Goal: Communication & Community: Answer question/provide support

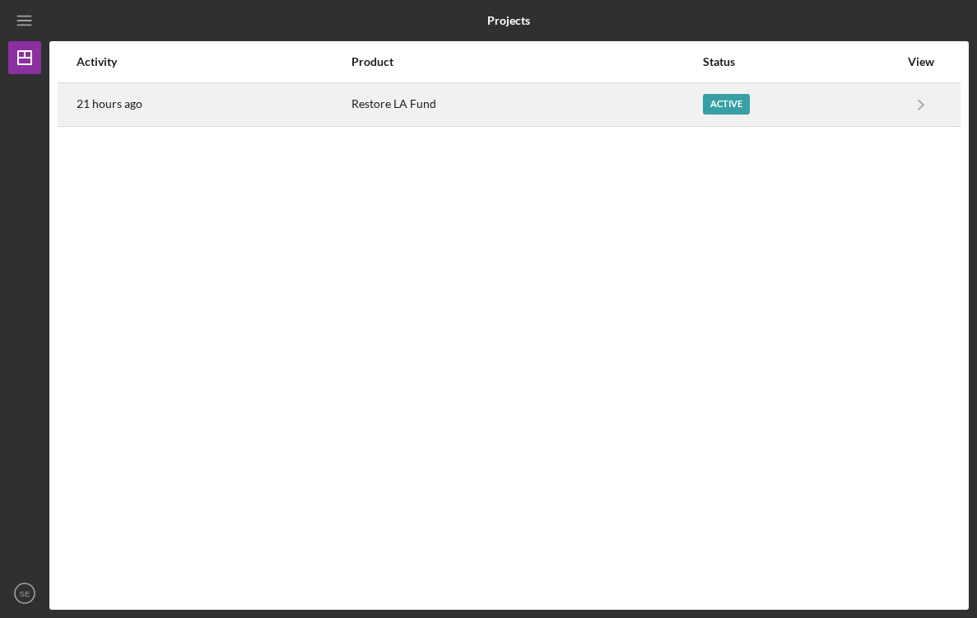
click at [888, 98] on div "Active" at bounding box center [801, 104] width 196 height 41
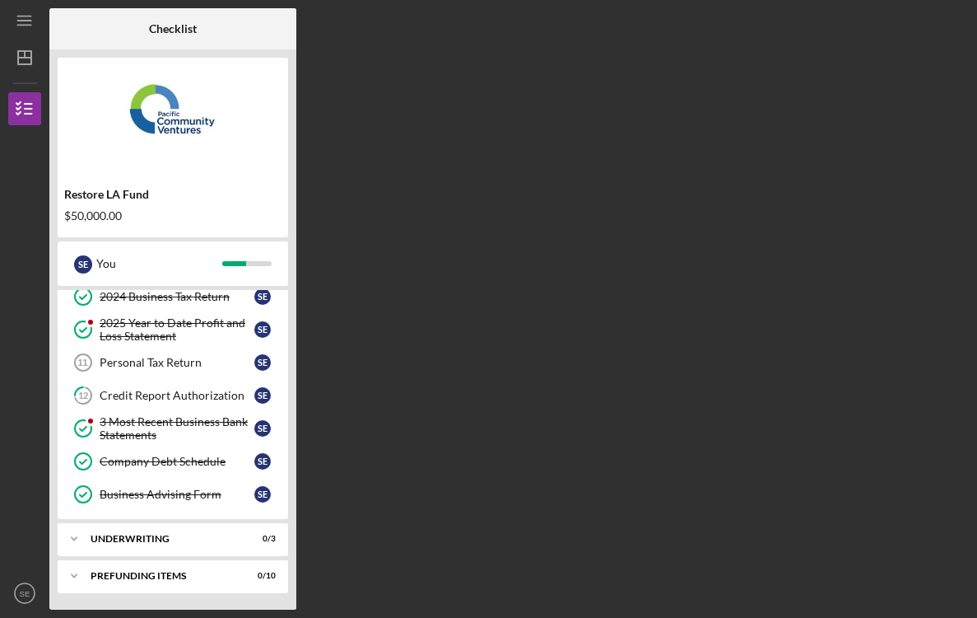
scroll to position [180, 0]
click at [170, 371] on link "Personal Tax Return 11 Personal Tax Return S E" at bounding box center [173, 362] width 214 height 33
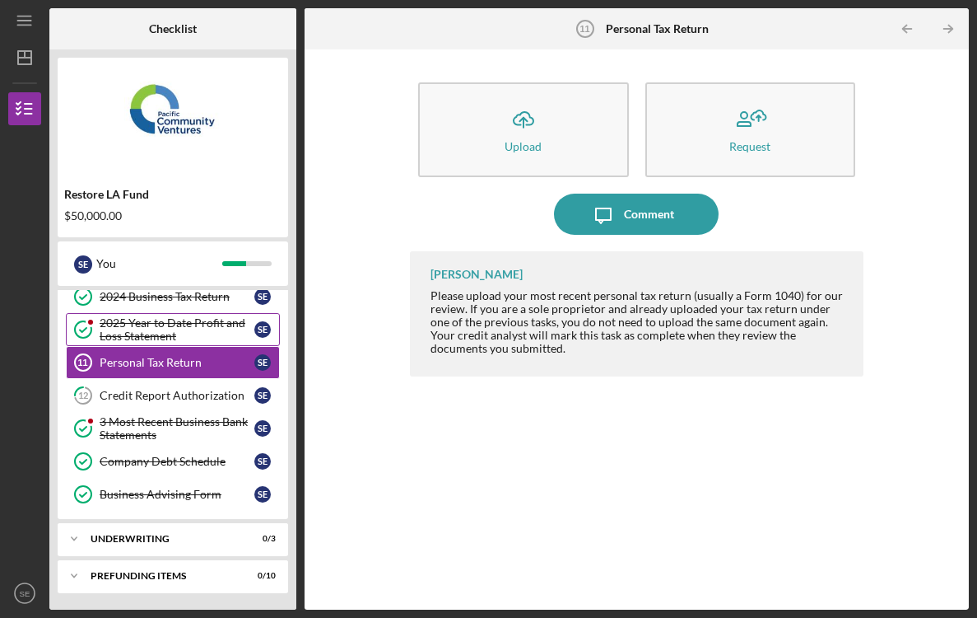
click at [161, 335] on div "2025 Year to Date Profit and Loss Statement" at bounding box center [177, 329] width 155 height 26
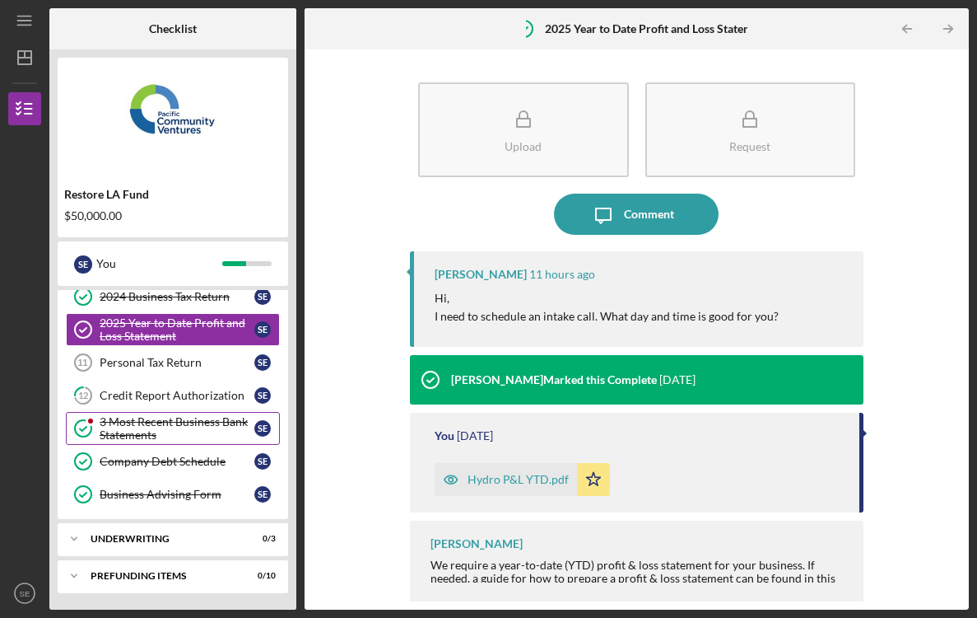
click at [151, 433] on div "3 Most Recent Business Bank Statements" at bounding box center [177, 428] width 155 height 26
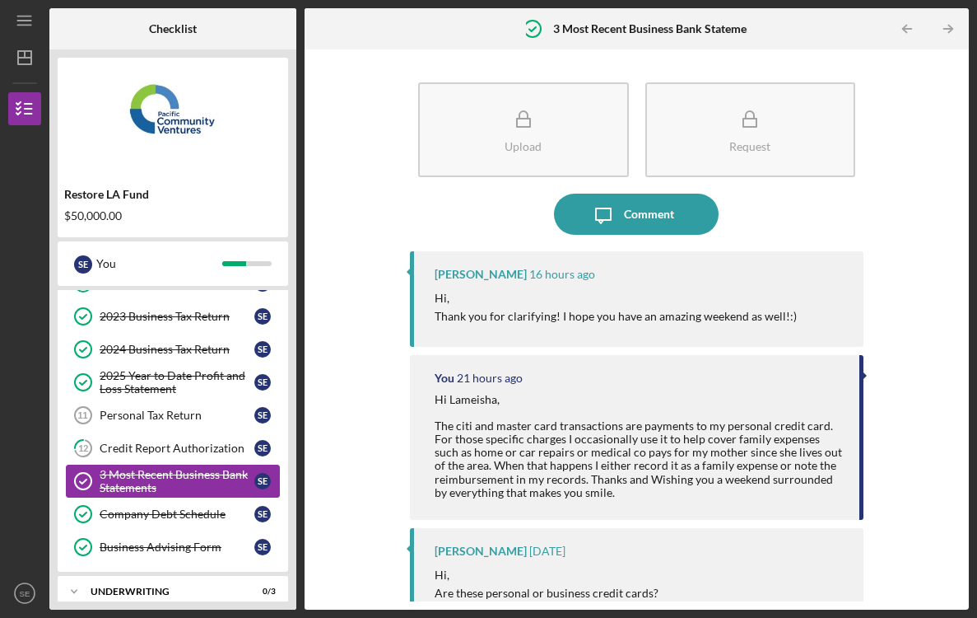
scroll to position [130, 0]
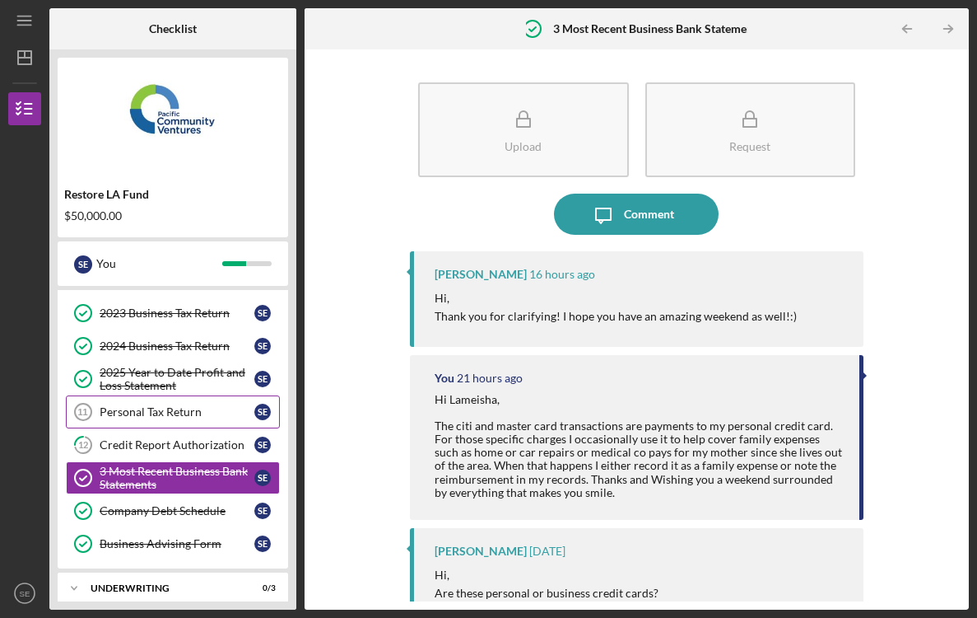
click at [166, 412] on div "Personal Tax Return" at bounding box center [177, 411] width 155 height 13
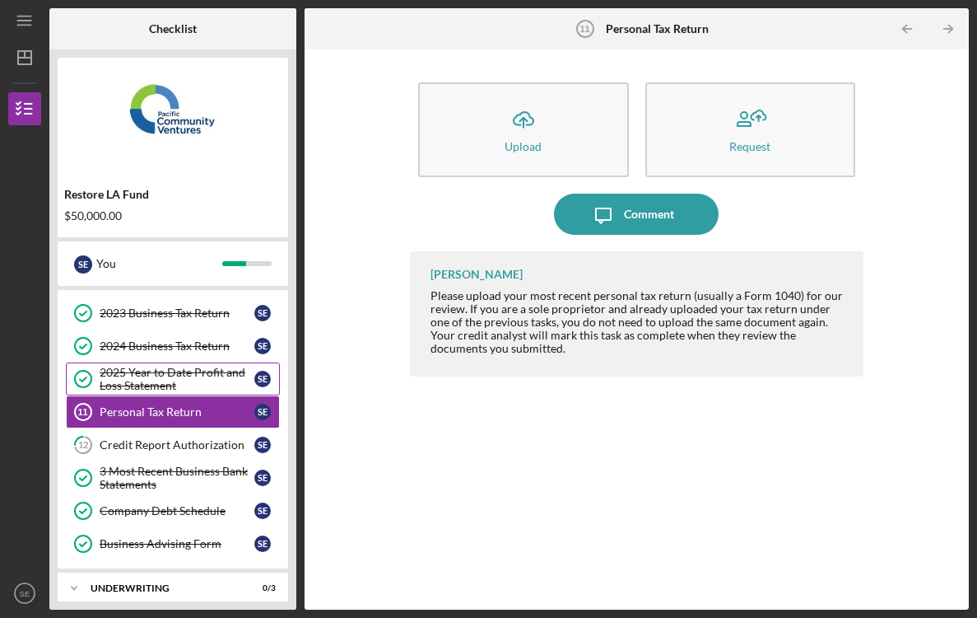
click at [166, 378] on div "2025 Year to Date Profit and Loss Statement" at bounding box center [177, 379] width 155 height 26
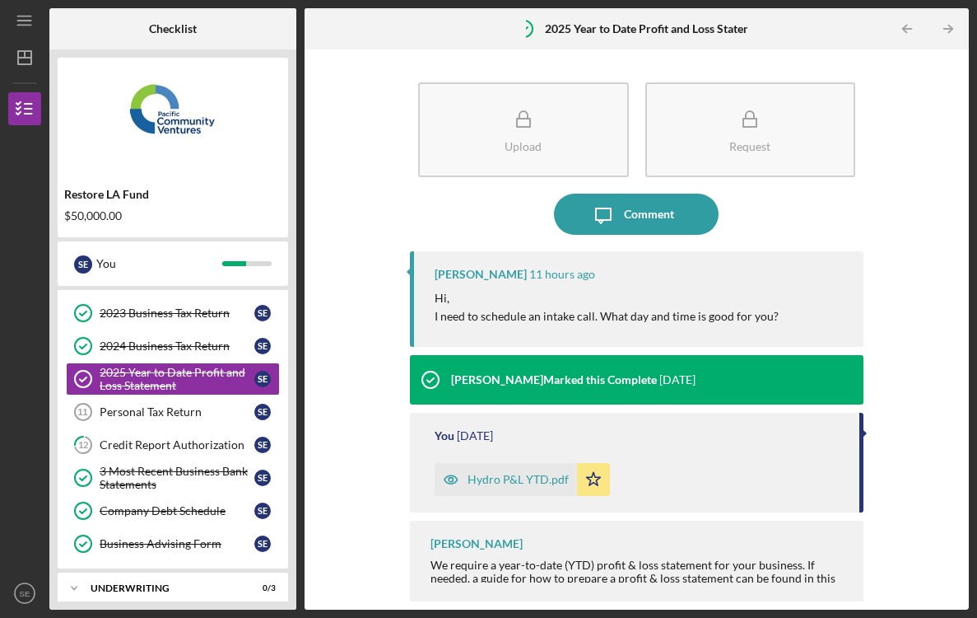
drag, startPoint x: 430, startPoint y: 293, endPoint x: 772, endPoint y: 323, distance: 343.0
click at [772, 323] on div "[PERSON_NAME] 11 hours ago Hi, I need to schedule an intake call. What day and …" at bounding box center [637, 299] width 454 height 96
copy div "Hi, I need to schedule an intake call. What day and time is good for you?"
click at [602, 217] on icon "Icon/Message" at bounding box center [603, 214] width 41 height 41
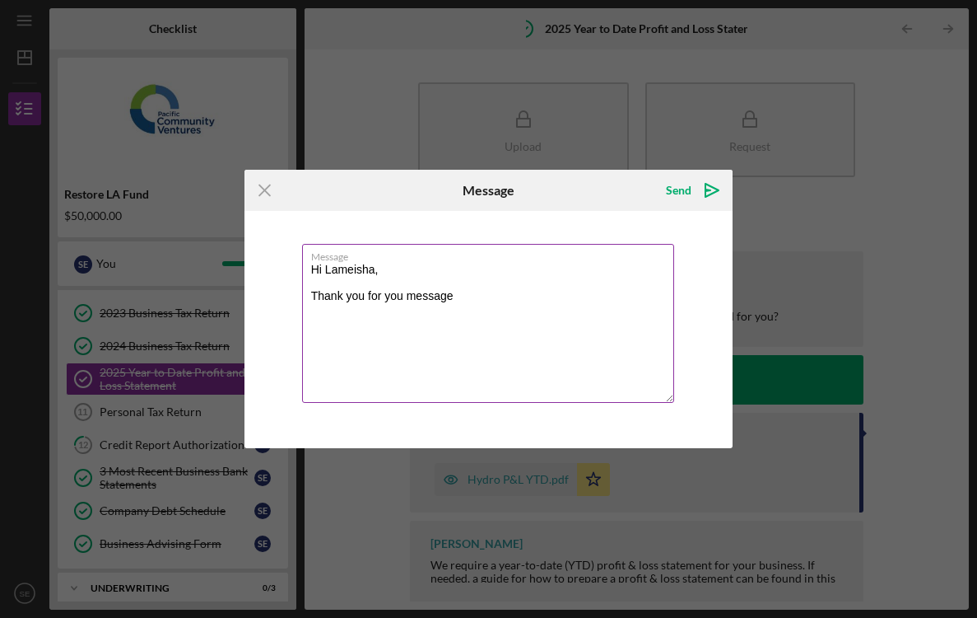
paste textarea "My schedule tends to open up later in the afternoons or early evenings, once I’…"
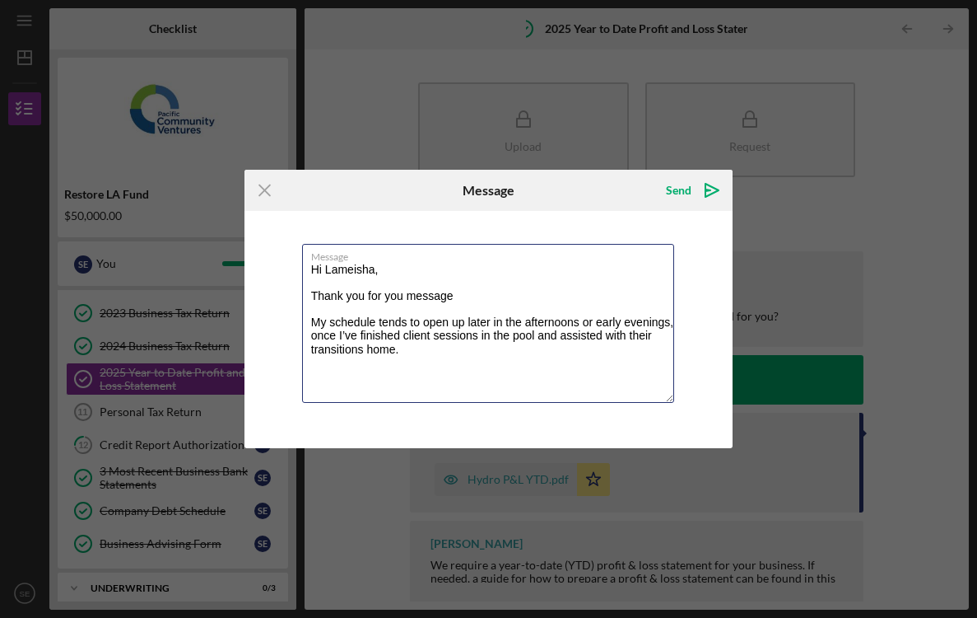
paste textarea "Forecasting ahead, could you please share your availability for the upcoming we…"
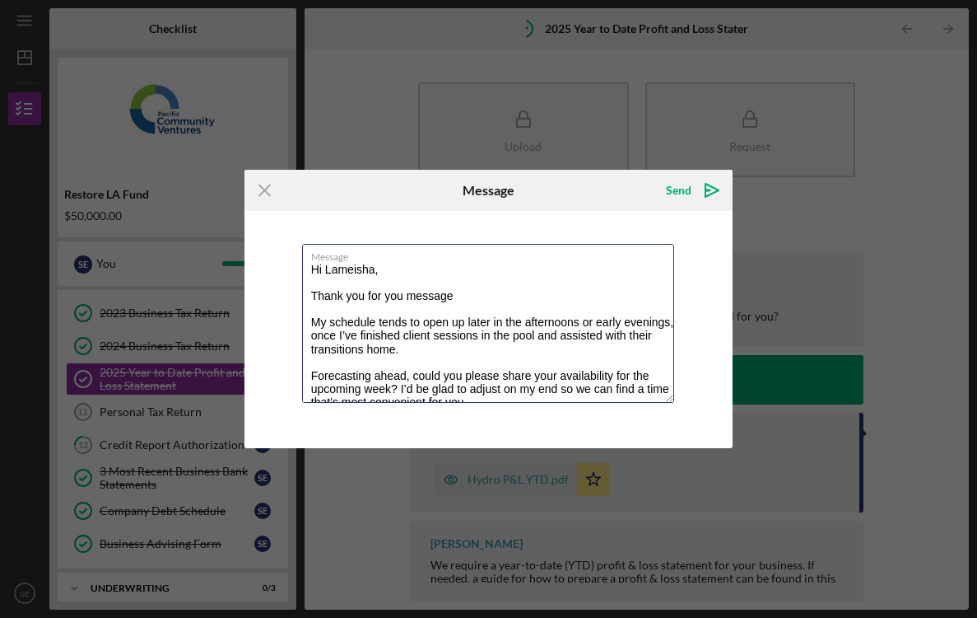
scroll to position [7, 0]
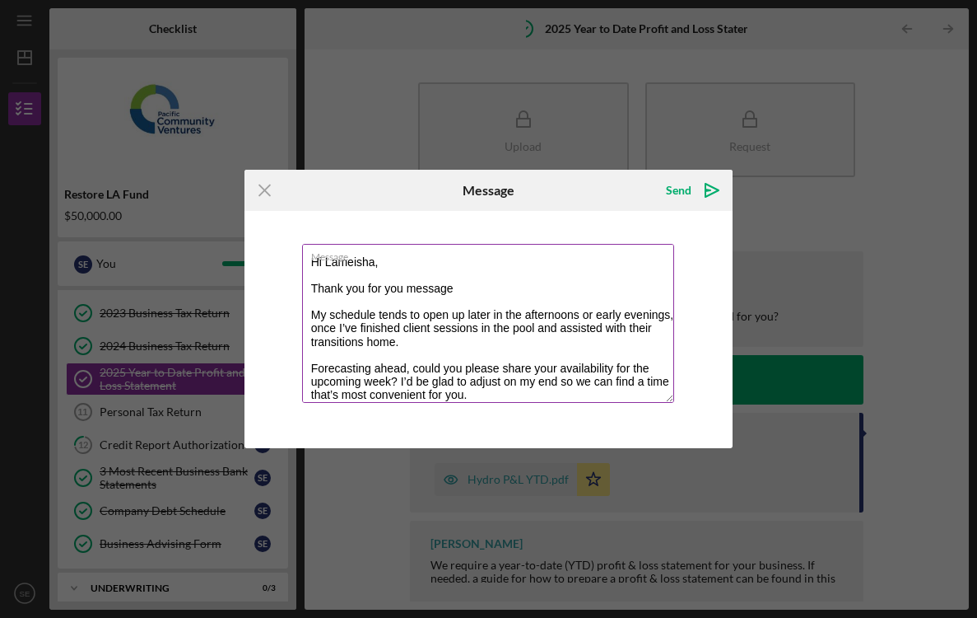
click at [399, 380] on textarea "Hi Lameisha, Thank you for you message My schedule tends to open up later in th…" at bounding box center [488, 323] width 373 height 159
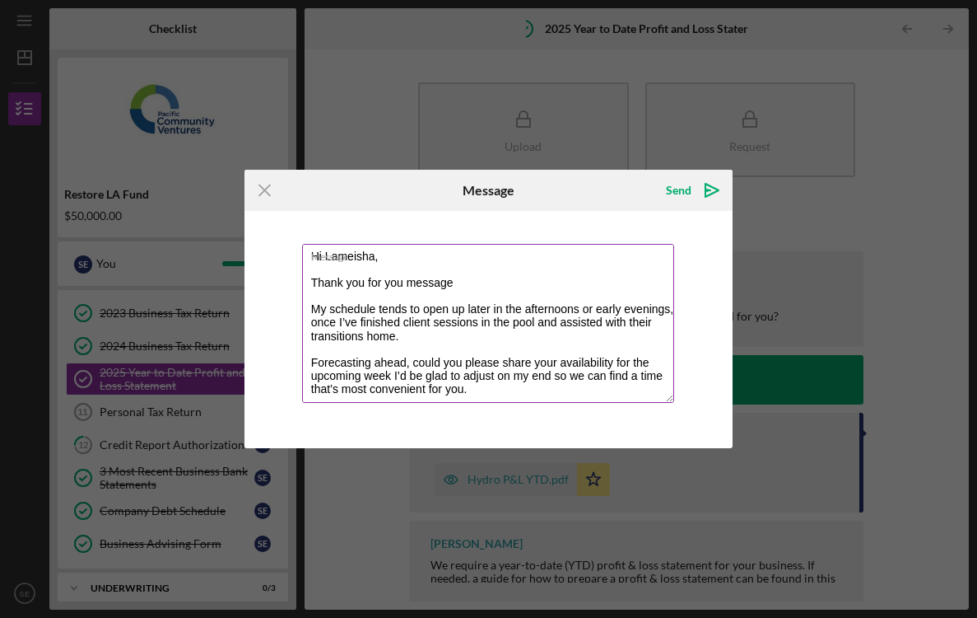
scroll to position [13, 0]
click at [498, 394] on textarea "Hi Lameisha, Thank you for you message My schedule tends to open up later in th…" at bounding box center [488, 323] width 373 height 159
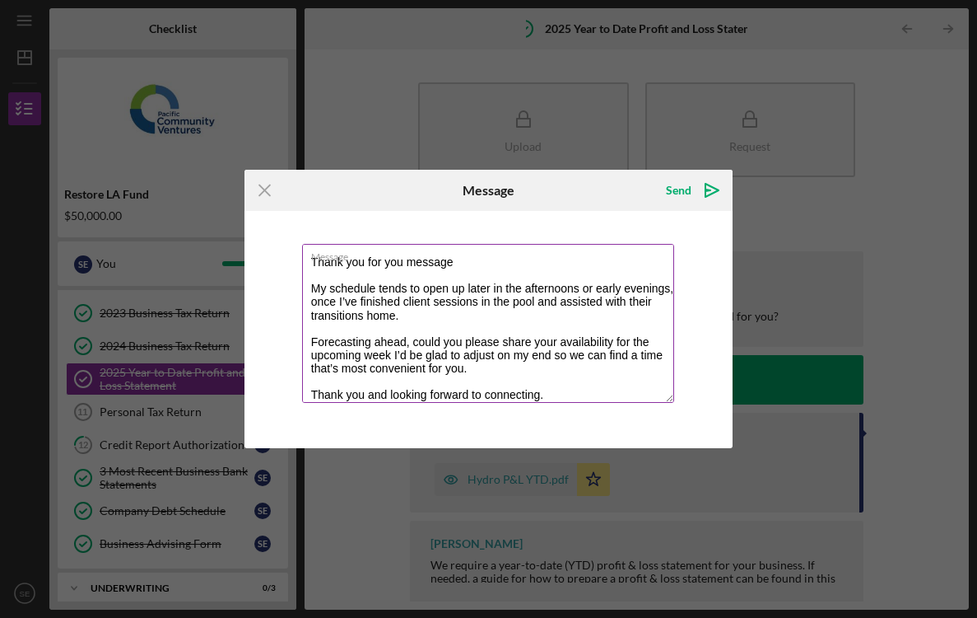
paste textarea "May your weekend be a blessing of rest and renewal, well deserved"
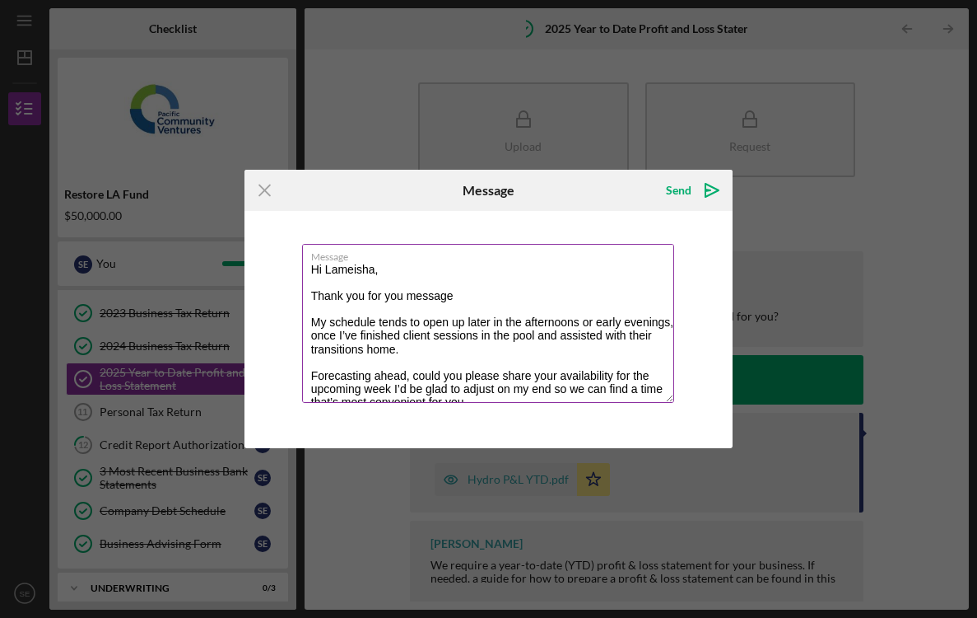
scroll to position [0, 0]
click at [544, 288] on textarea "Hi Lameisha, Thank you for you message My schedule tends to open up later in th…" at bounding box center [488, 323] width 373 height 159
click at [502, 296] on textarea "Hi Lameisha, Thank you for you message My schedule tends to open up later in th…" at bounding box center [488, 323] width 373 height 159
type textarea "Hi Lameisha, Thank you for you message. My schedule tends to open up later in t…"
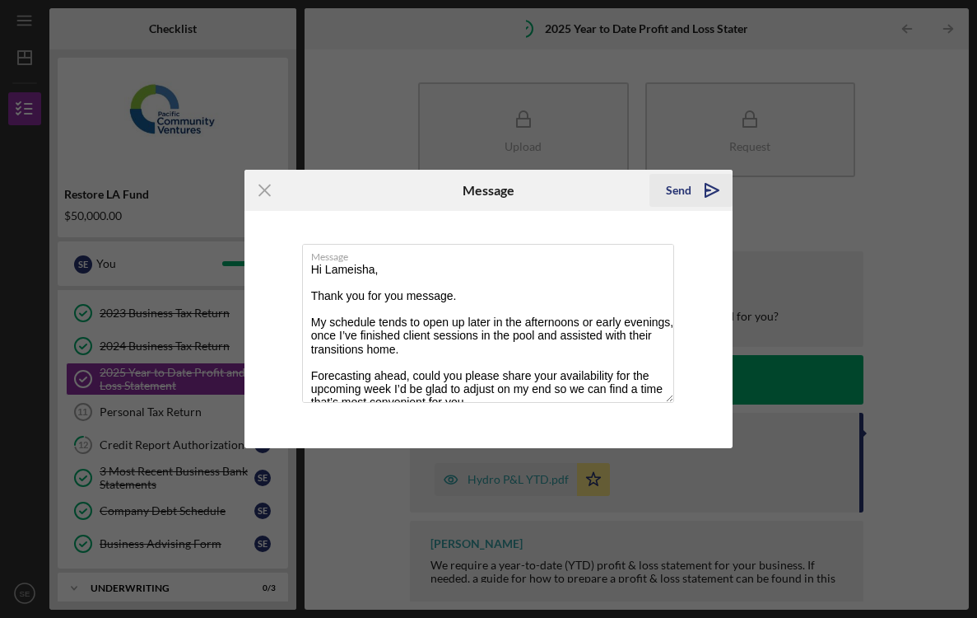
click at [689, 190] on div "Send" at bounding box center [679, 190] width 26 height 33
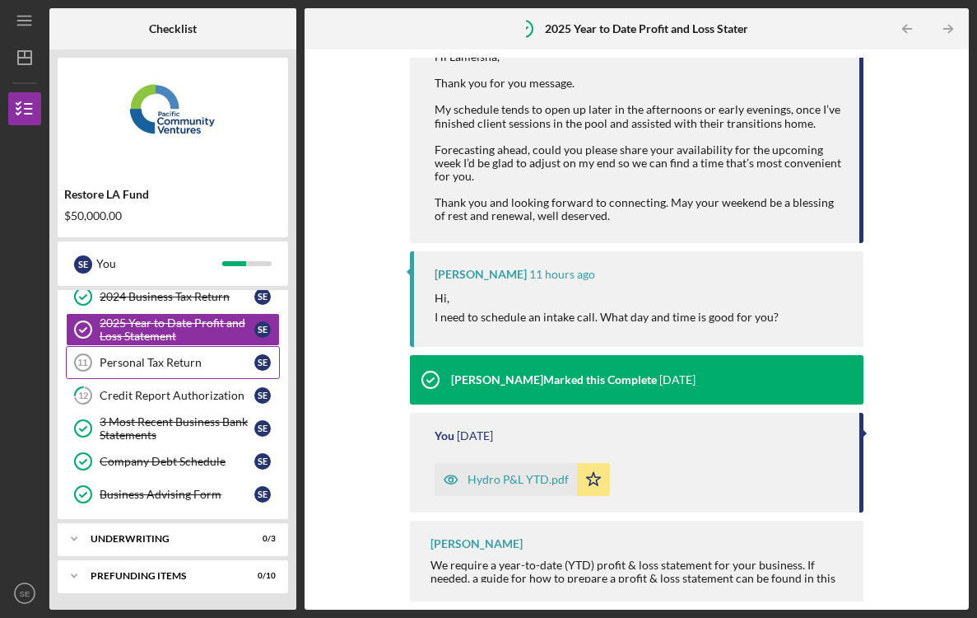
scroll to position [180, 0]
click at [203, 542] on div "Underwriting" at bounding box center [179, 539] width 177 height 10
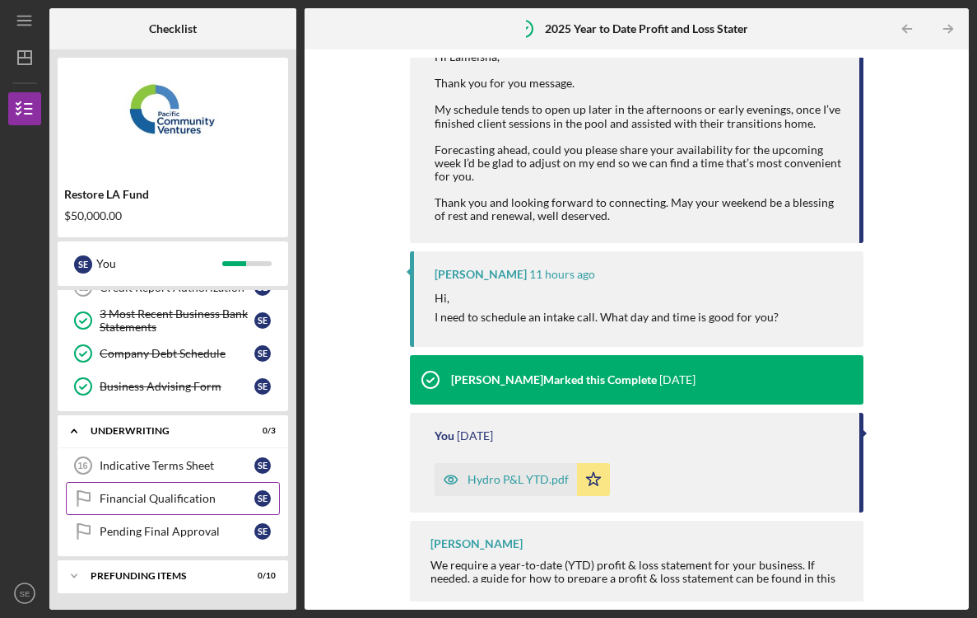
scroll to position [287, 0]
click at [155, 469] on div "Indicative Terms Sheet" at bounding box center [177, 465] width 155 height 13
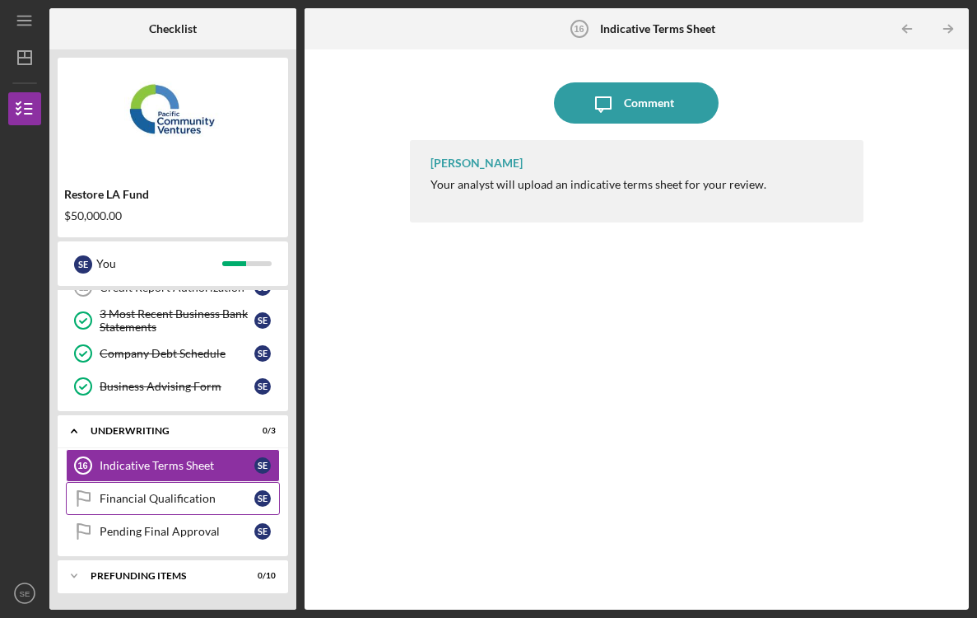
click at [152, 506] on link "Financial Qualification Financial Qualification S E" at bounding box center [173, 498] width 214 height 33
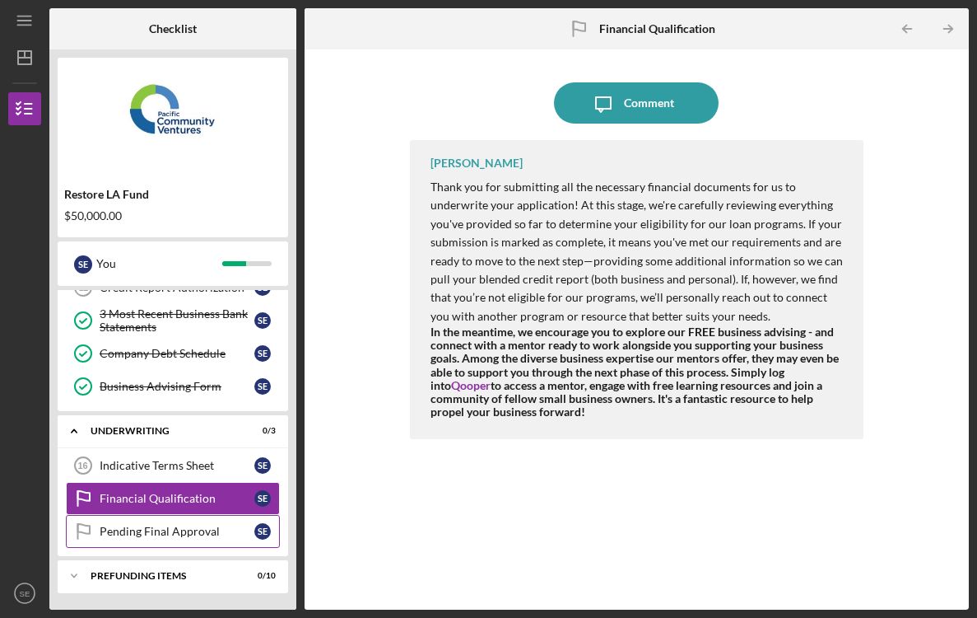
click at [152, 530] on div "Pending Final Approval" at bounding box center [177, 531] width 155 height 13
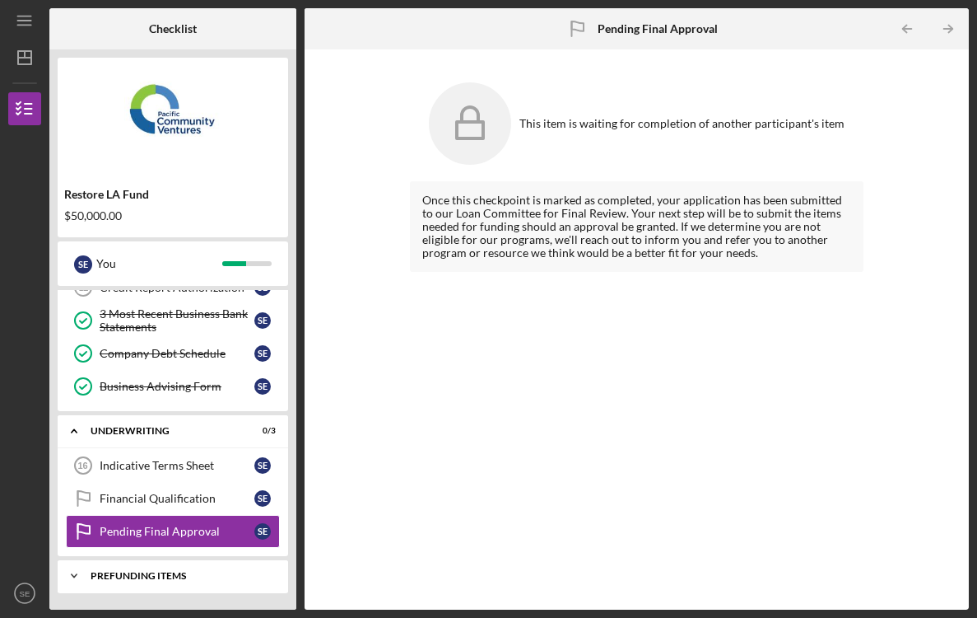
click at [158, 572] on div "Prefunding Items" at bounding box center [179, 576] width 177 height 10
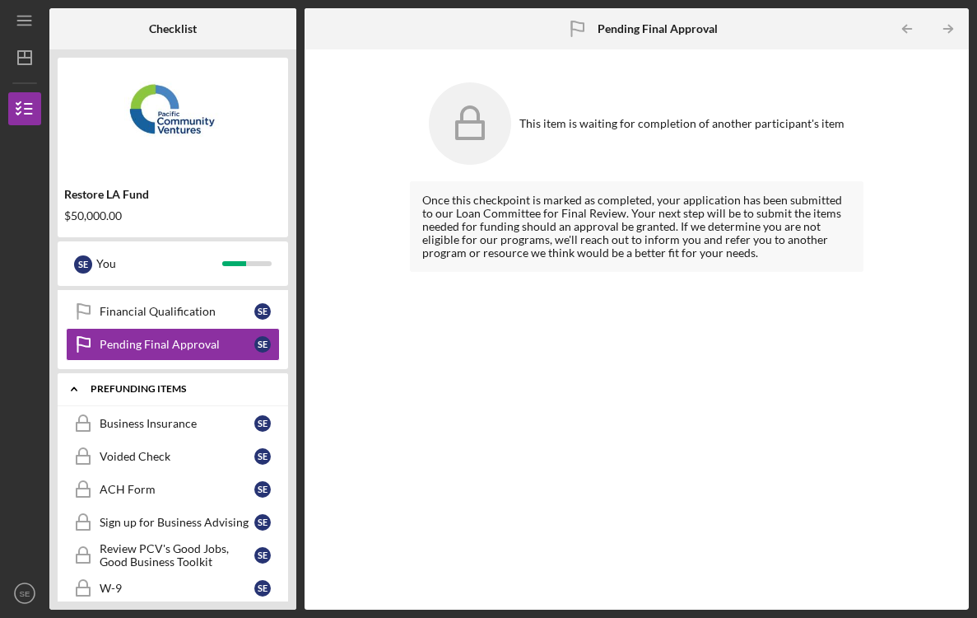
scroll to position [495, 0]
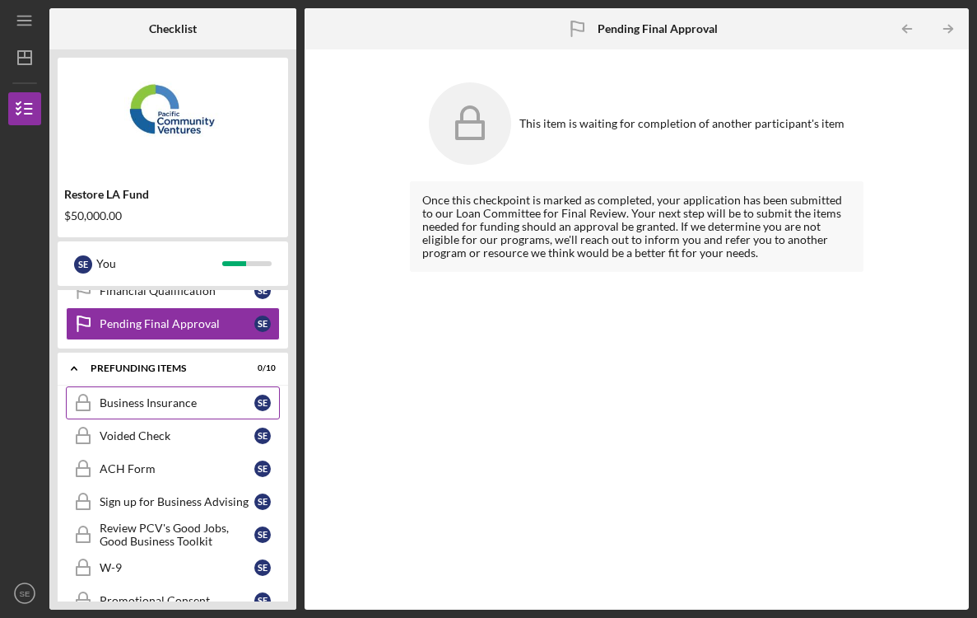
click at [156, 389] on link "Business Insurance Business Insurance S E" at bounding box center [173, 402] width 214 height 33
